Goal: Navigation & Orientation: Find specific page/section

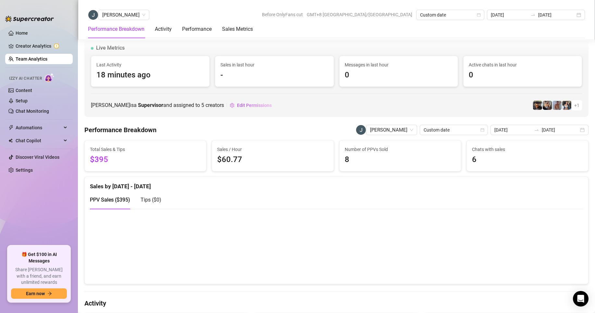
scroll to position [940, 0]
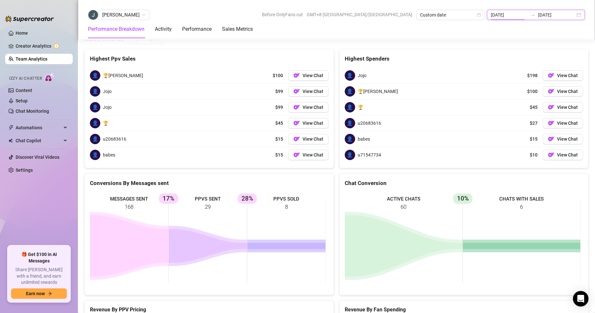
click at [519, 17] on input "[DATE]" at bounding box center [509, 14] width 37 height 7
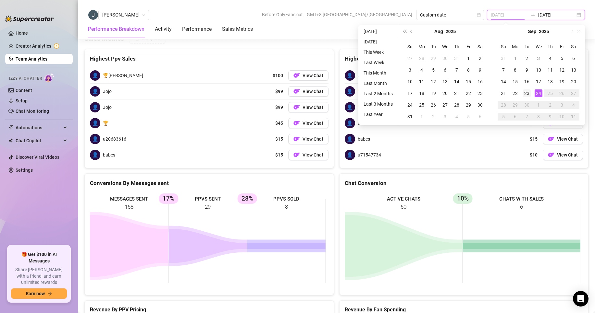
type input "[DATE]"
click at [527, 89] on td "23" at bounding box center [527, 94] width 12 height 12
drag, startPoint x: 527, startPoint y: 89, endPoint x: 507, endPoint y: 89, distance: 19.5
click at [527, 89] on td "23" at bounding box center [527, 94] width 12 height 12
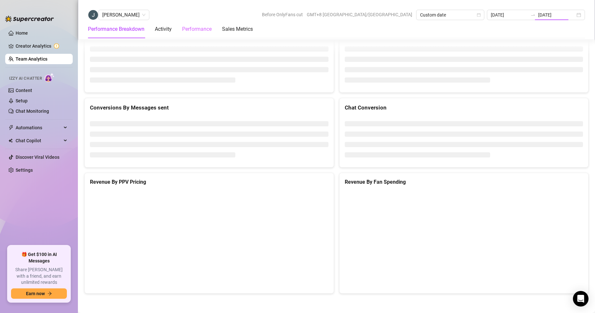
type input "[DATE]"
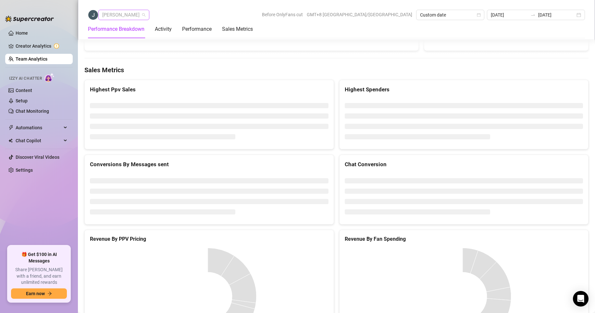
scroll to position [21, 0]
click at [123, 11] on span "[PERSON_NAME]" at bounding box center [123, 15] width 43 height 10
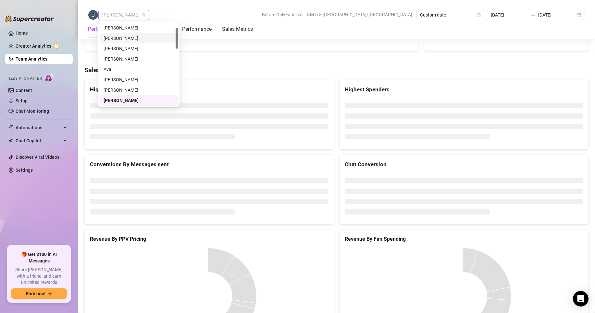
scroll to position [0, 0]
click at [118, 27] on div "[PERSON_NAME]" at bounding box center [139, 27] width 71 height 7
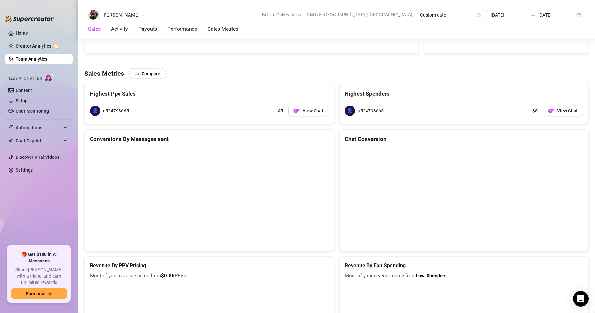
scroll to position [869, 0]
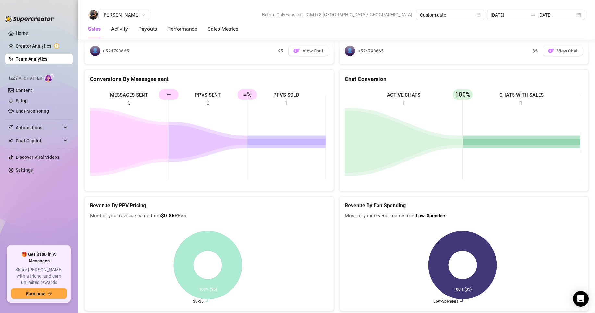
click at [30, 59] on link "Team Analytics" at bounding box center [32, 58] width 32 height 5
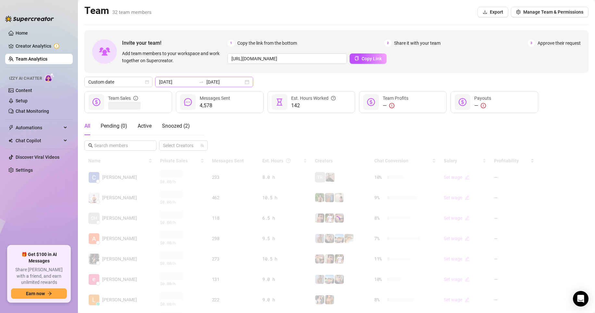
click at [199, 85] on span "to" at bounding box center [201, 81] width 5 height 5
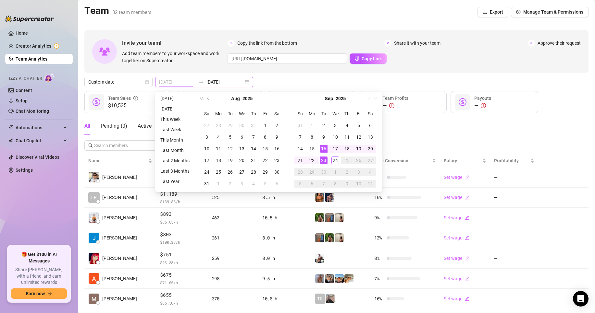
type input "[DATE]"
click at [324, 159] on div "23" at bounding box center [324, 161] width 8 height 8
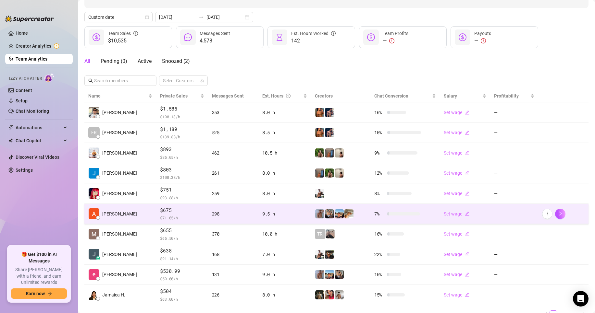
scroll to position [95, 0]
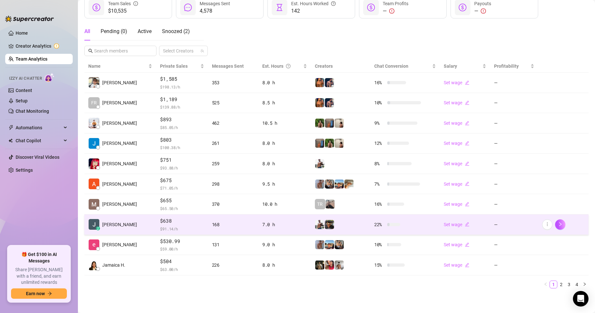
click at [135, 226] on td "z [PERSON_NAME]" at bounding box center [120, 225] width 72 height 20
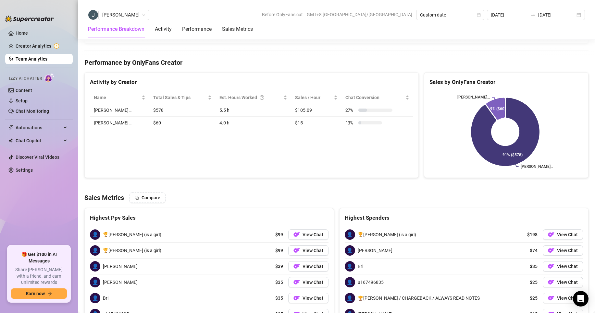
scroll to position [975, 0]
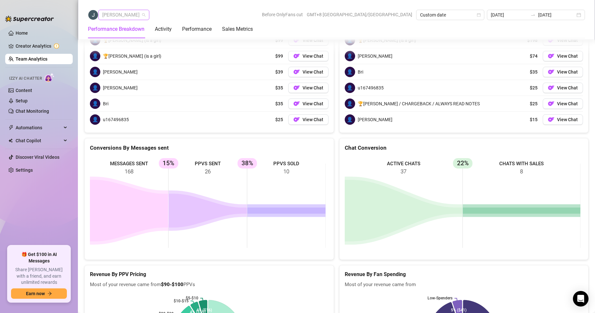
click at [128, 19] on span "[PERSON_NAME]" at bounding box center [123, 15] width 43 height 10
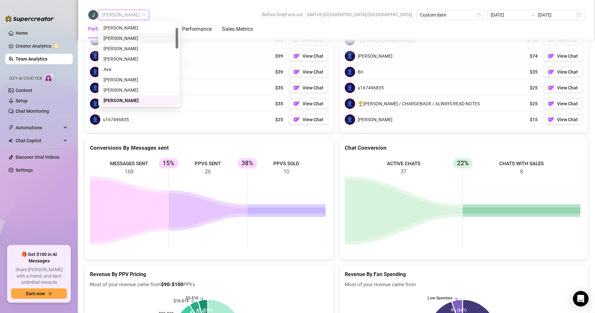
scroll to position [0, 0]
click at [118, 29] on div "[PERSON_NAME]" at bounding box center [139, 27] width 71 height 7
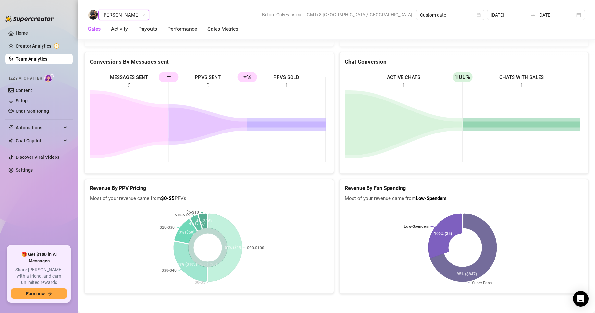
scroll to position [886, 0]
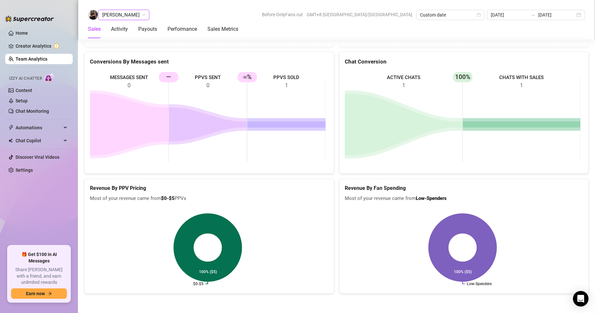
click at [116, 12] on span "[PERSON_NAME]" at bounding box center [123, 15] width 43 height 10
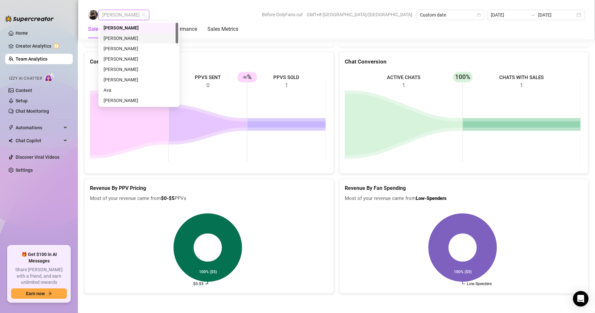
click at [118, 39] on div "[PERSON_NAME]" at bounding box center [139, 38] width 71 height 7
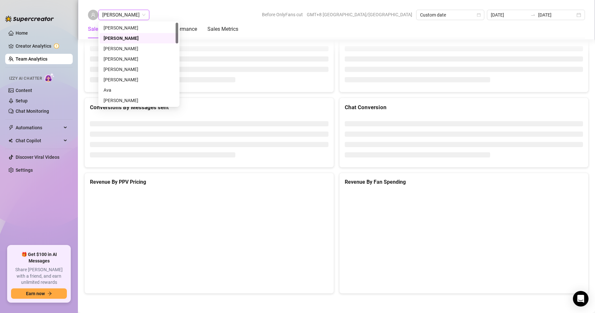
scroll to position [809, 0]
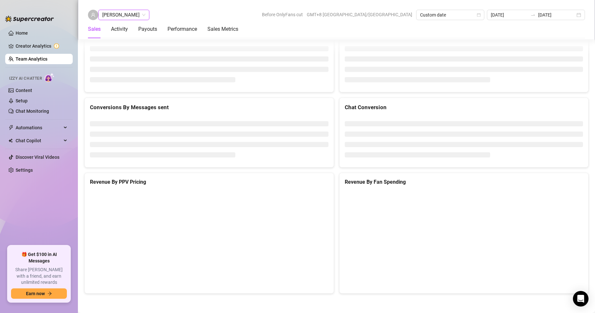
click at [116, 15] on span "[PERSON_NAME]" at bounding box center [123, 15] width 43 height 10
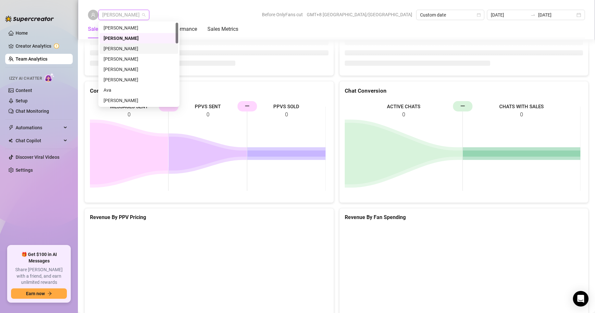
click at [122, 47] on div "[PERSON_NAME]" at bounding box center [139, 48] width 71 height 7
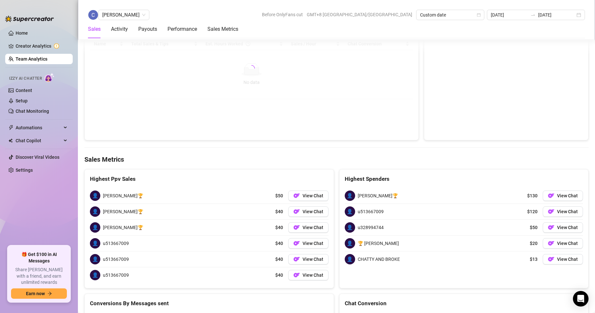
scroll to position [1010, 0]
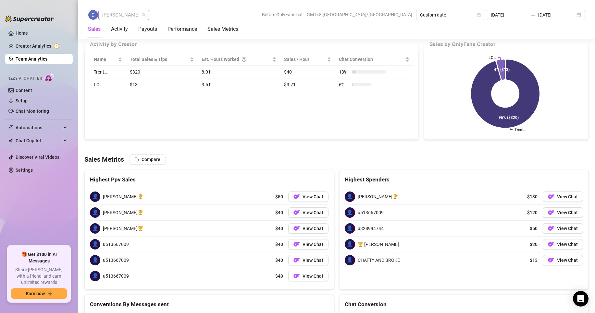
click at [111, 13] on span "[PERSON_NAME]" at bounding box center [123, 15] width 43 height 10
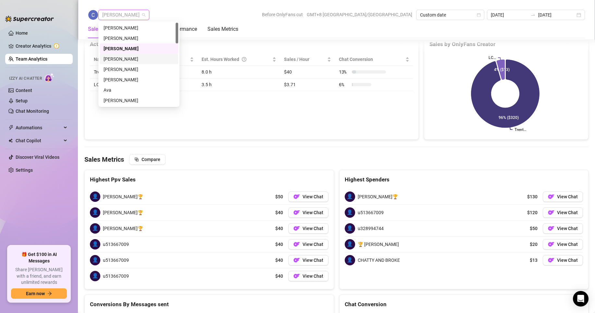
click at [118, 60] on div "[PERSON_NAME]" at bounding box center [139, 58] width 71 height 7
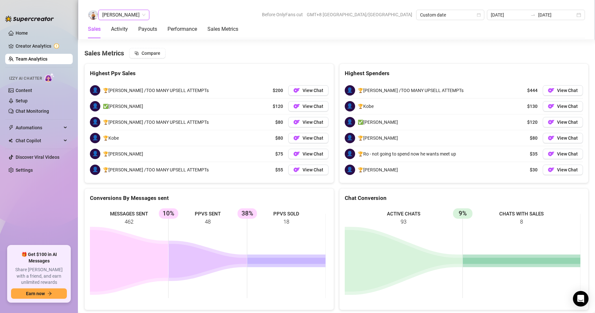
scroll to position [1049, 0]
click at [123, 18] on span "[PERSON_NAME]" at bounding box center [123, 15] width 43 height 10
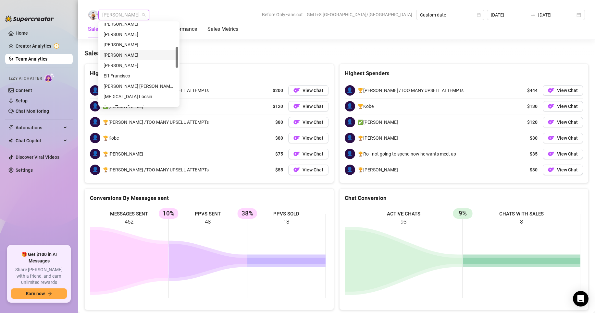
scroll to position [65, 0]
click at [119, 35] on div "[PERSON_NAME]" at bounding box center [139, 35] width 71 height 7
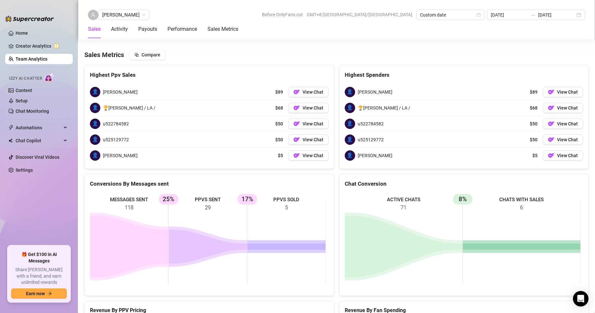
scroll to position [1051, 0]
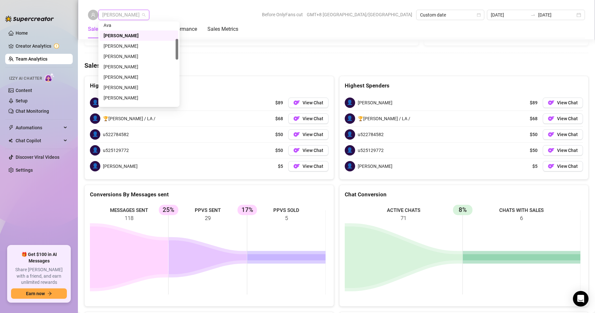
click at [116, 17] on span "[PERSON_NAME]" at bounding box center [123, 15] width 43 height 10
click at [118, 44] on div "[PERSON_NAME]" at bounding box center [139, 46] width 71 height 7
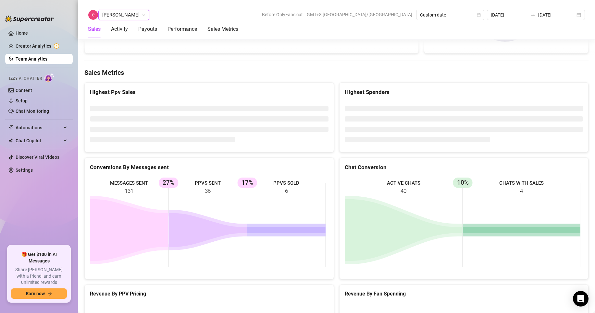
scroll to position [1044, 0]
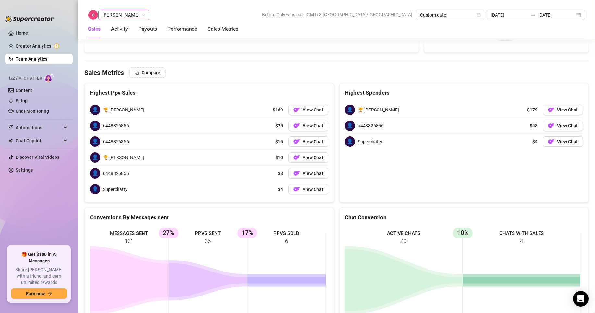
click at [103, 14] on span "[PERSON_NAME]" at bounding box center [123, 15] width 43 height 10
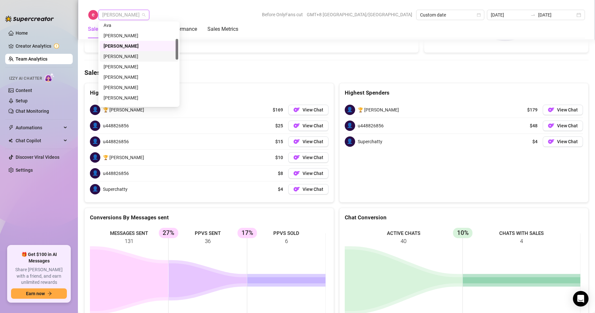
click at [117, 55] on div "[PERSON_NAME]" at bounding box center [139, 56] width 71 height 7
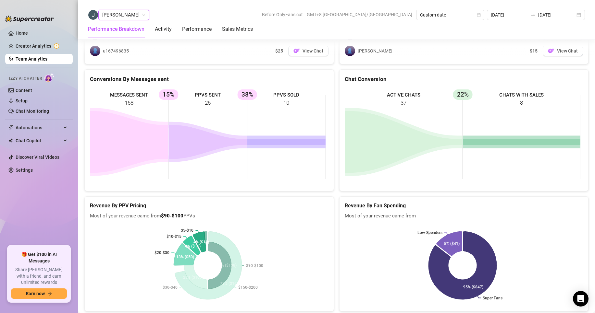
scroll to position [925, 0]
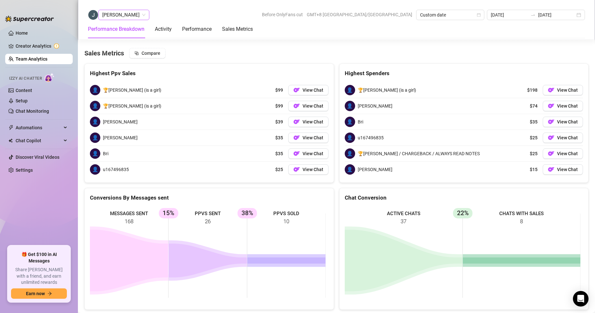
click at [114, 16] on span "[PERSON_NAME]" at bounding box center [123, 15] width 43 height 10
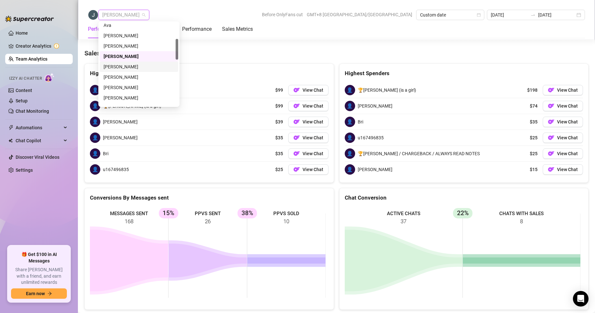
click at [120, 67] on div "[PERSON_NAME]" at bounding box center [139, 66] width 71 height 7
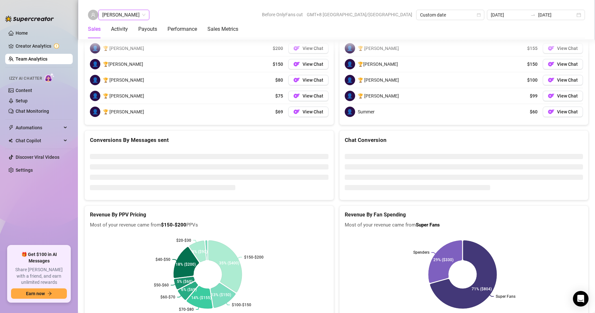
scroll to position [1010, 0]
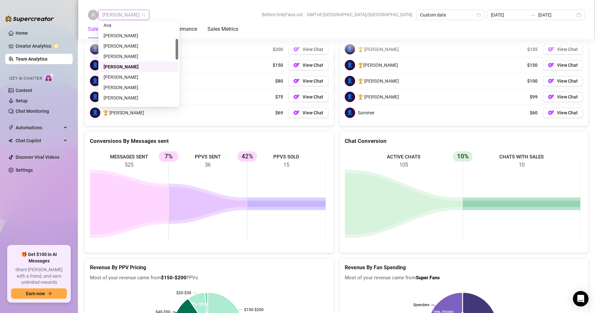
click at [115, 16] on span "[PERSON_NAME]" at bounding box center [123, 15] width 43 height 10
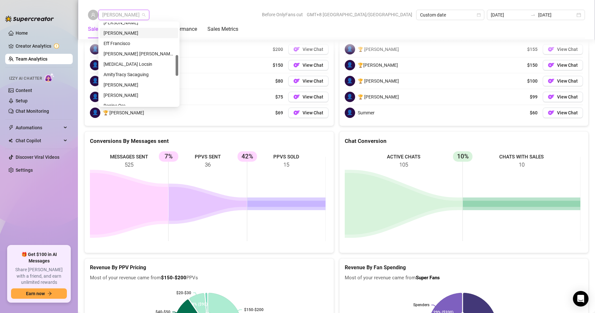
click at [115, 34] on div "[PERSON_NAME]" at bounding box center [139, 33] width 71 height 7
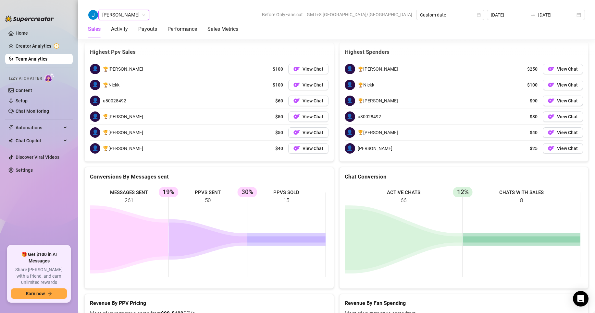
scroll to position [1049, 0]
click at [117, 12] on span "[PERSON_NAME]" at bounding box center [123, 15] width 43 height 10
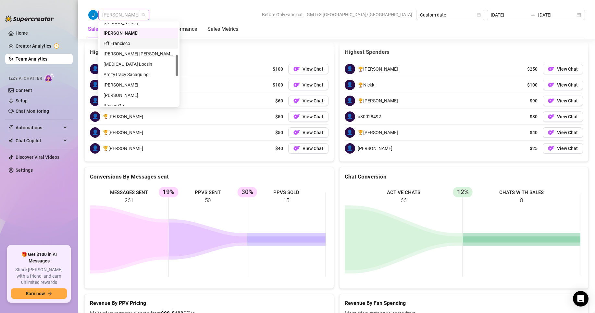
click at [117, 46] on div "Eff Francisco" at bounding box center [139, 43] width 71 height 7
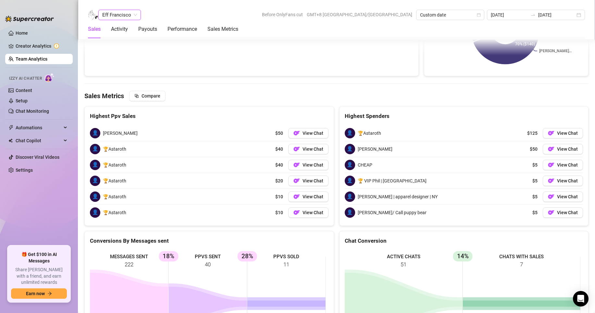
scroll to position [1021, 0]
click at [126, 14] on span "Eff Francisco" at bounding box center [119, 15] width 35 height 10
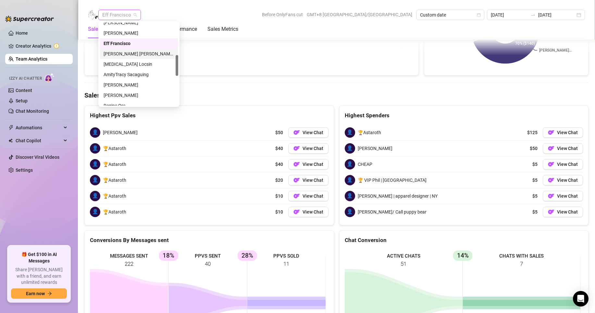
click at [123, 53] on div "[PERSON_NAME] [PERSON_NAME] Tarcena" at bounding box center [139, 53] width 71 height 7
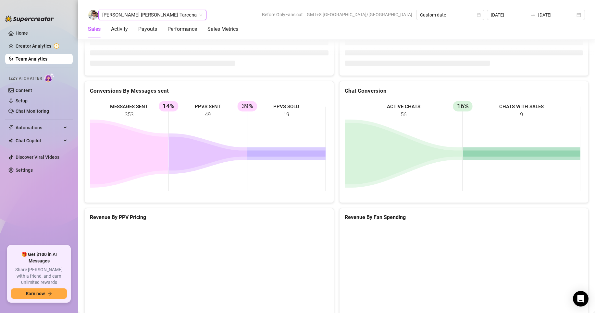
scroll to position [1021, 0]
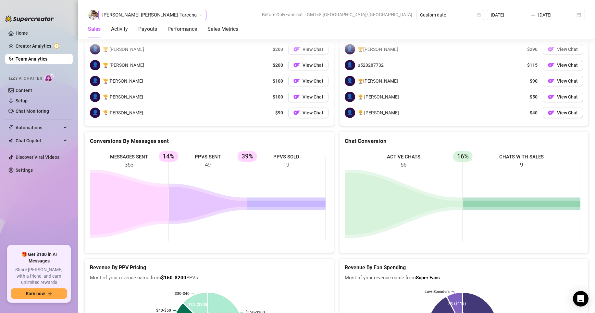
click at [122, 15] on span "[PERSON_NAME] [PERSON_NAME] Tarcena" at bounding box center [152, 15] width 100 height 10
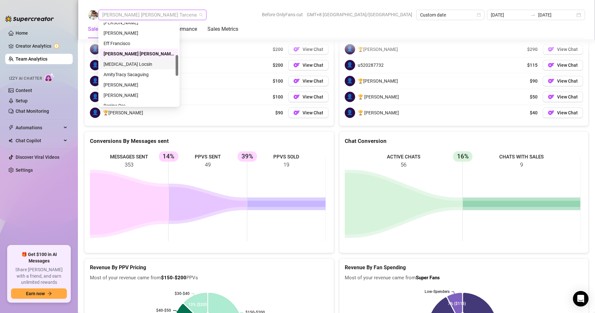
click at [118, 65] on div "[MEDICAL_DATA] Locsin" at bounding box center [139, 64] width 71 height 7
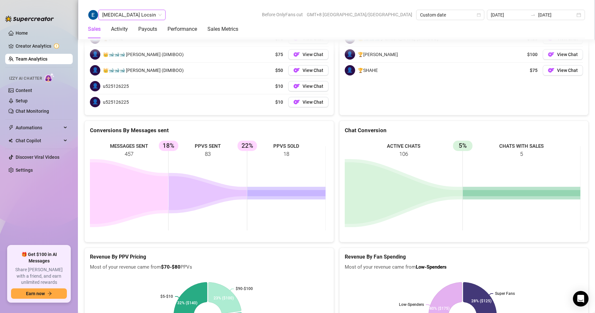
scroll to position [1010, 0]
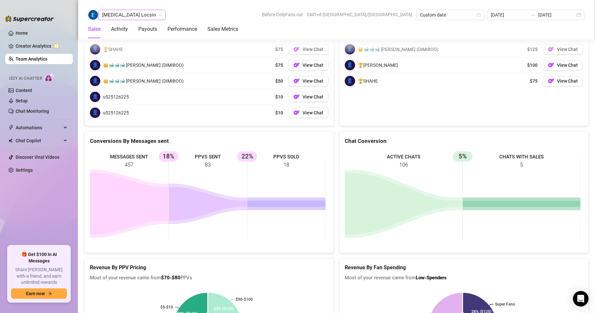
click at [110, 14] on span "[MEDICAL_DATA] Locsin" at bounding box center [131, 15] width 59 height 10
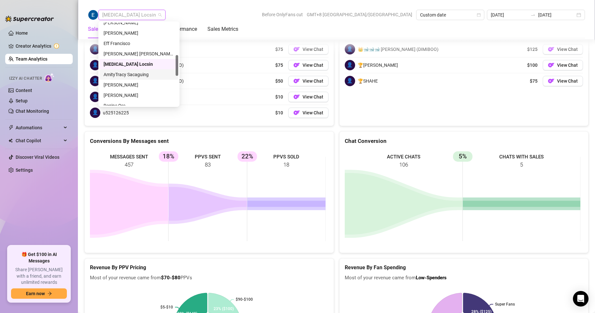
click at [124, 75] on div "AmityTracy Sacaguing" at bounding box center [139, 74] width 71 height 7
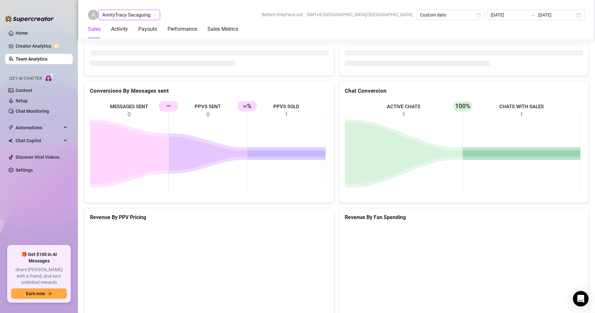
scroll to position [886, 0]
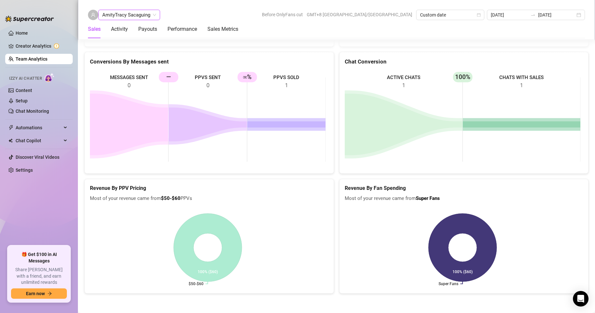
click at [138, 17] on span "AmityTracy Sacaguing" at bounding box center [129, 15] width 54 height 10
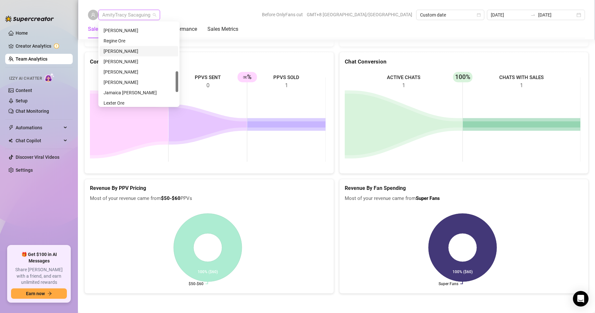
scroll to position [162, 0]
click at [125, 52] on div "[PERSON_NAME]" at bounding box center [139, 52] width 71 height 7
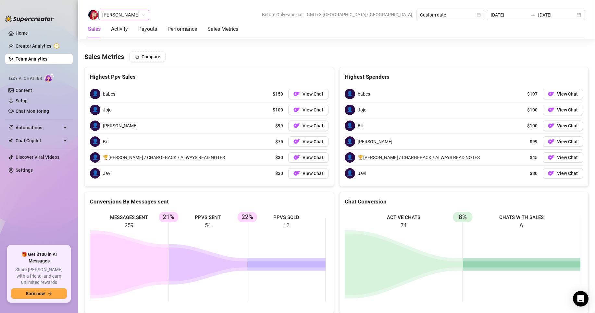
scroll to position [1049, 0]
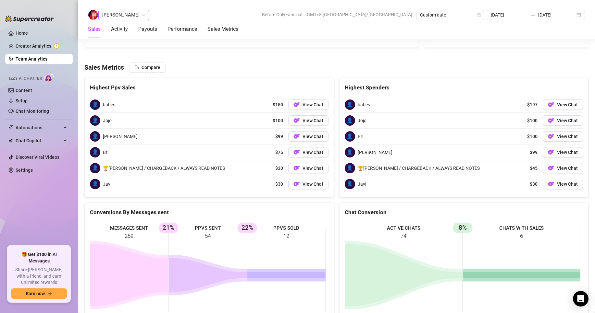
click at [124, 17] on span "[PERSON_NAME]" at bounding box center [123, 15] width 43 height 10
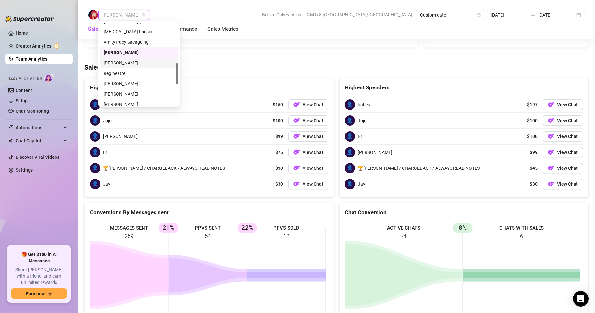
drag, startPoint x: 119, startPoint y: 62, endPoint x: 126, endPoint y: 32, distance: 30.3
click at [118, 62] on div "[PERSON_NAME]" at bounding box center [139, 62] width 71 height 7
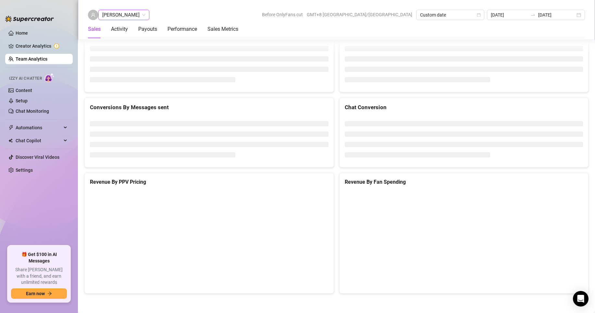
click at [123, 13] on span "[PERSON_NAME]" at bounding box center [123, 15] width 43 height 10
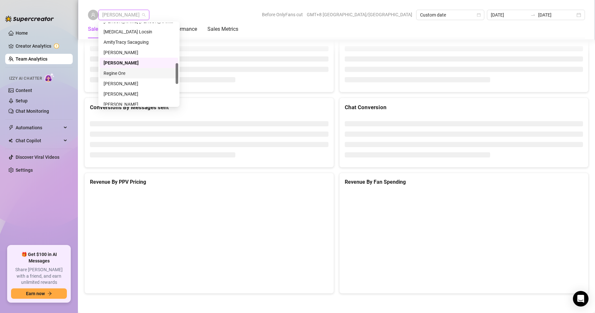
click at [117, 72] on div "Regine Ore" at bounding box center [139, 73] width 71 height 7
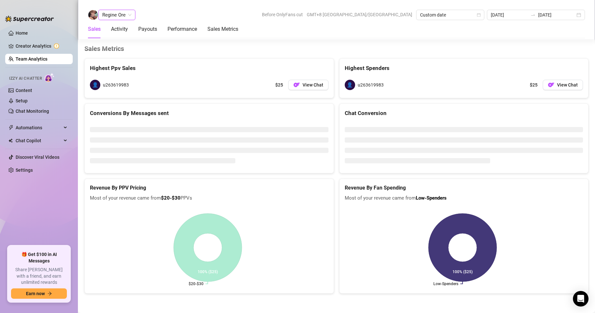
scroll to position [1018, 0]
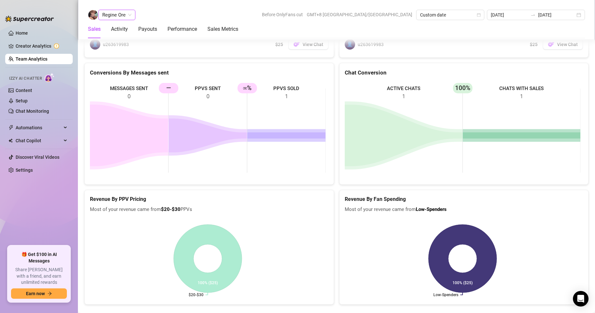
click at [120, 13] on span "Regine Ore" at bounding box center [116, 15] width 29 height 10
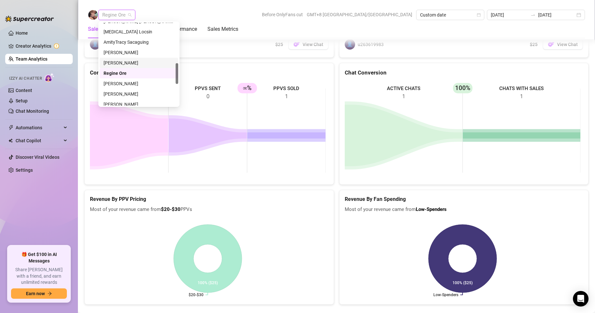
scroll to position [195, 0]
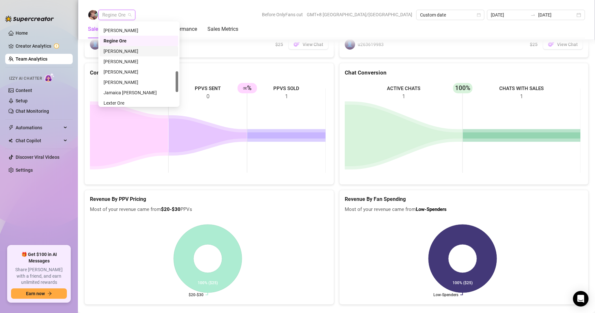
click at [121, 52] on div "[PERSON_NAME]" at bounding box center [139, 51] width 71 height 7
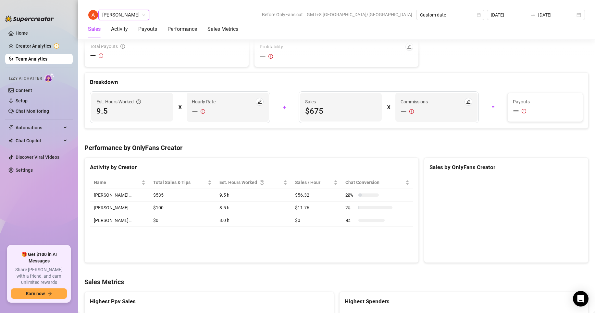
scroll to position [1025, 0]
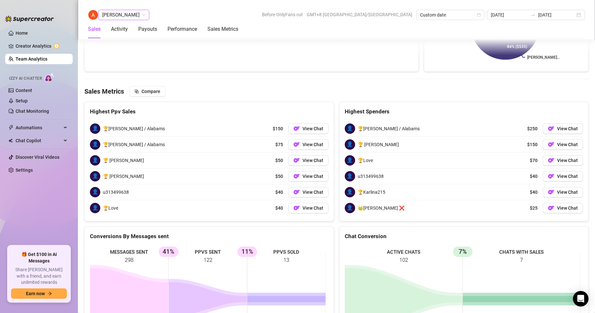
click at [124, 16] on span "[PERSON_NAME]" at bounding box center [123, 15] width 43 height 10
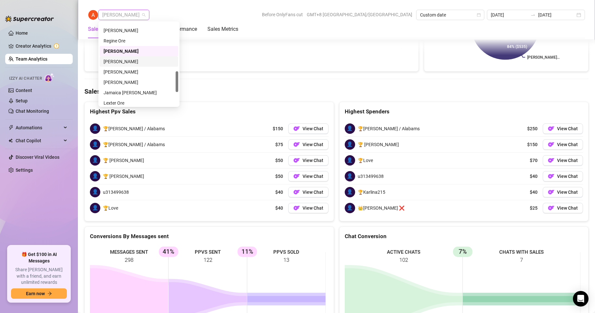
click at [121, 62] on div "[PERSON_NAME]" at bounding box center [139, 61] width 71 height 7
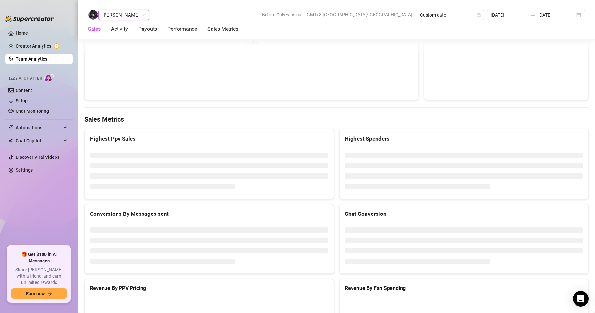
scroll to position [1014, 0]
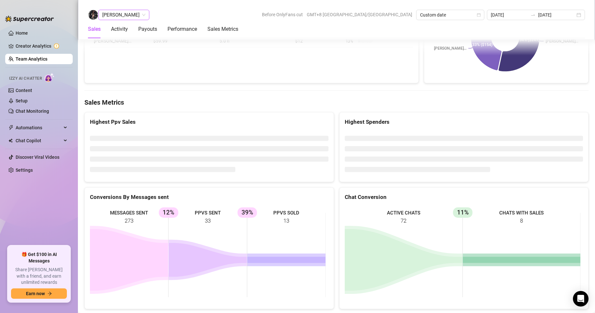
click at [139, 13] on span "[PERSON_NAME]" at bounding box center [123, 15] width 43 height 10
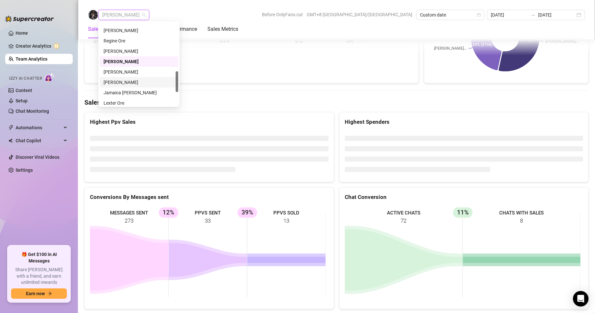
click at [119, 80] on div "[PERSON_NAME]" at bounding box center [139, 82] width 71 height 7
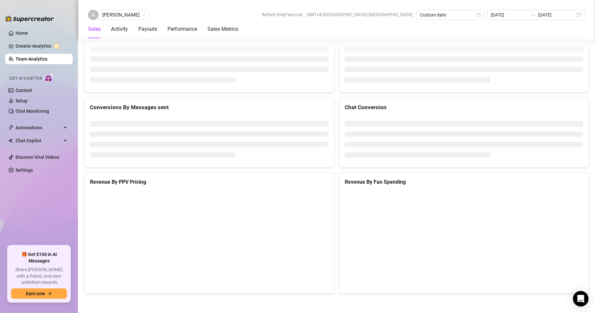
scroll to position [855, 0]
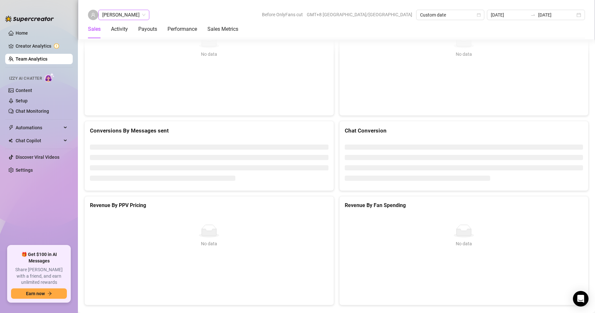
click at [122, 10] on span "[PERSON_NAME]" at bounding box center [123, 15] width 43 height 10
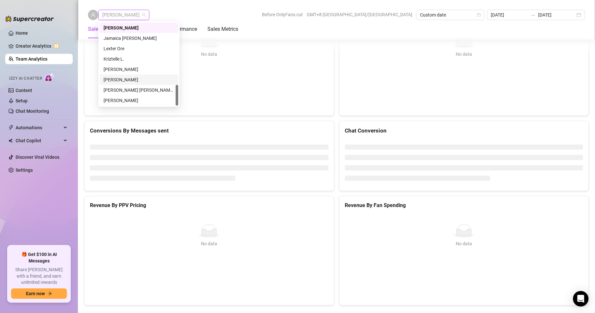
scroll to position [886, 0]
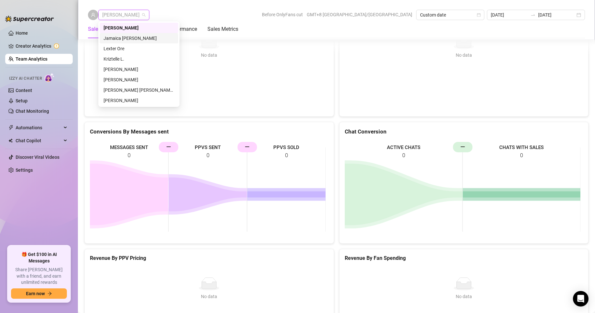
click at [119, 39] on div "Jamaica [PERSON_NAME]" at bounding box center [139, 38] width 71 height 7
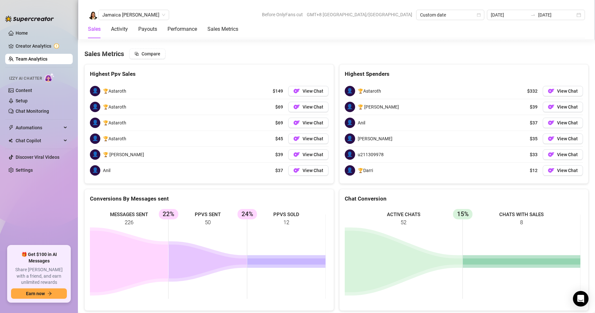
scroll to position [1064, 0]
click at [113, 18] on span "Jamaica [PERSON_NAME]" at bounding box center [133, 15] width 63 height 10
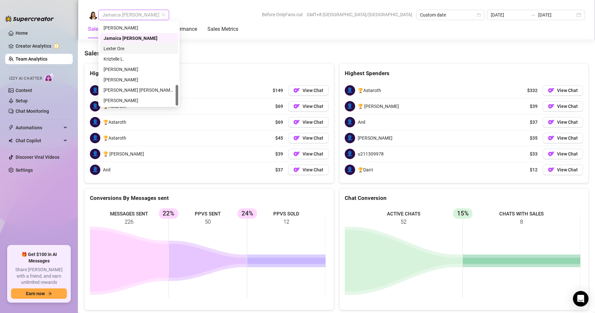
click at [118, 48] on div "Lexter Ore" at bounding box center [139, 48] width 71 height 7
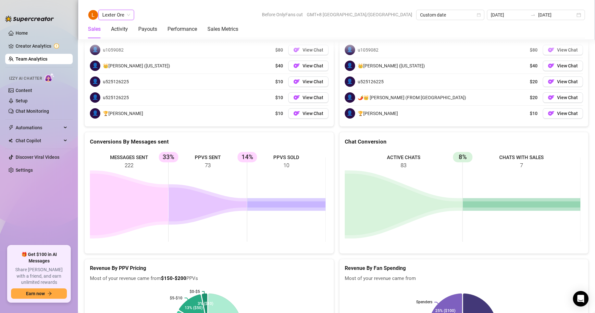
scroll to position [1010, 0]
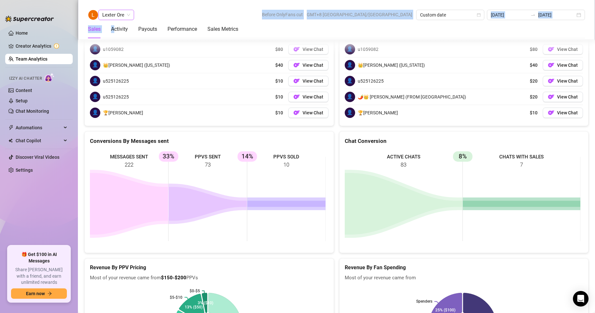
drag, startPoint x: 114, startPoint y: 21, endPoint x: 113, endPoint y: 18, distance: 3.5
click at [113, 18] on div "Lexter Ore Before OnlyFans cut GMT+8 [GEOGRAPHIC_DATA]/[GEOGRAPHIC_DATA] Custom…" at bounding box center [336, 20] width 517 height 40
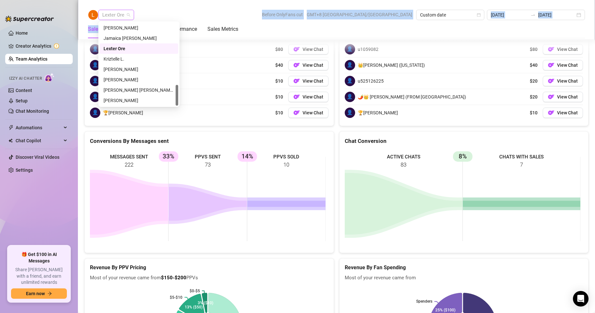
click at [113, 17] on span "Lexter Ore" at bounding box center [116, 15] width 28 height 10
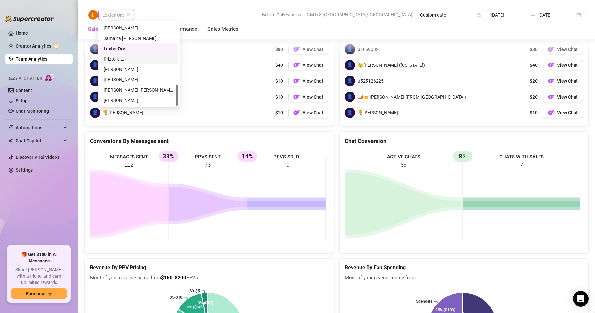
click at [114, 56] on div "Kriztelle L." at bounding box center [139, 58] width 71 height 7
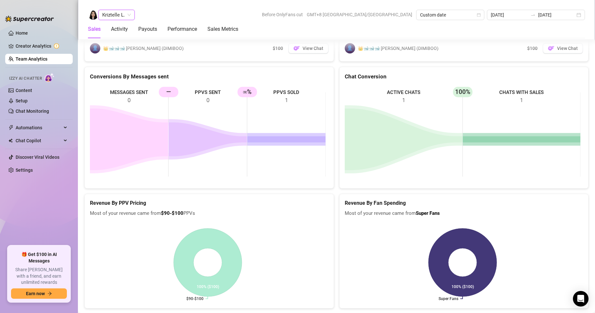
scroll to position [877, 0]
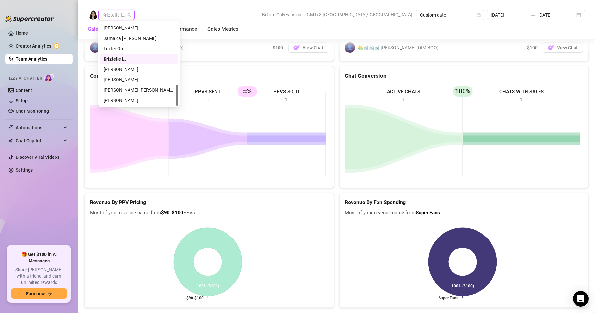
click at [119, 14] on span "Kriztelle L." at bounding box center [116, 15] width 29 height 10
click at [121, 67] on div "[PERSON_NAME]" at bounding box center [139, 69] width 71 height 7
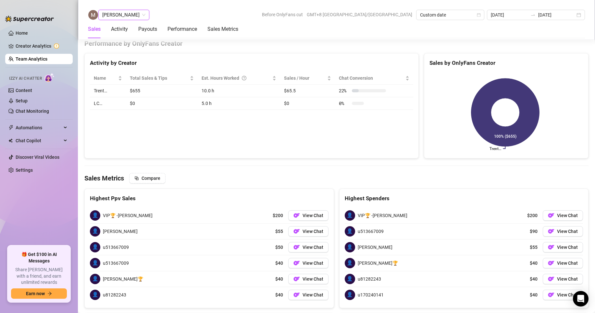
scroll to position [1010, 0]
click at [111, 12] on span "[PERSON_NAME]" at bounding box center [123, 15] width 43 height 10
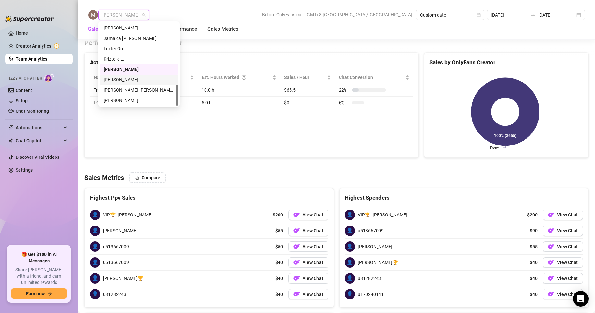
click at [118, 80] on div "[PERSON_NAME]" at bounding box center [139, 79] width 71 height 7
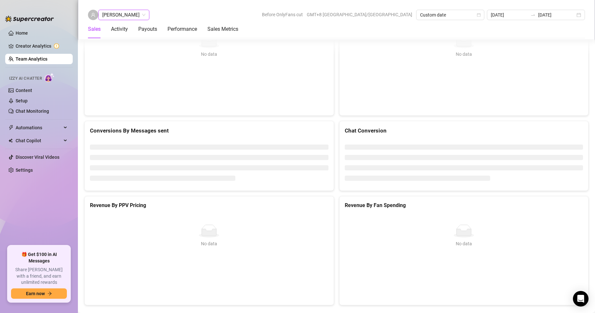
scroll to position [886, 0]
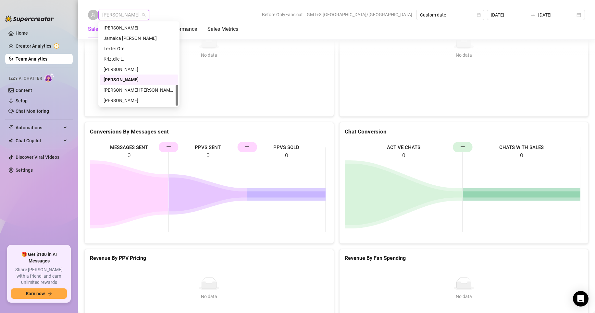
click at [125, 14] on span "[PERSON_NAME]" at bounding box center [123, 15] width 43 height 10
click at [121, 90] on div "[PERSON_NAME] [PERSON_NAME] Tayre" at bounding box center [139, 90] width 71 height 7
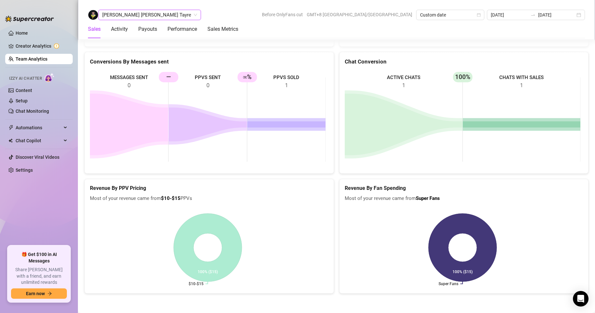
scroll to position [821, 0]
